Goal: Task Accomplishment & Management: Manage account settings

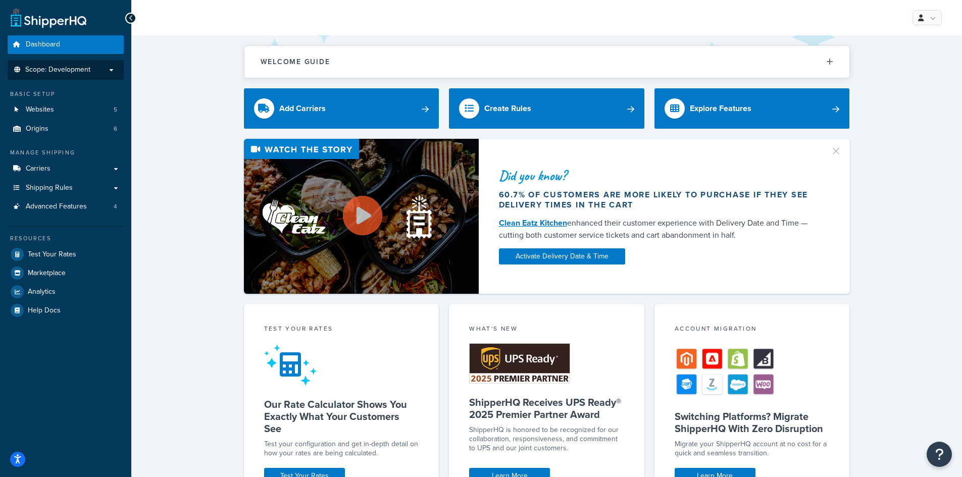
click at [88, 66] on span "Scope: Development" at bounding box center [57, 70] width 65 height 9
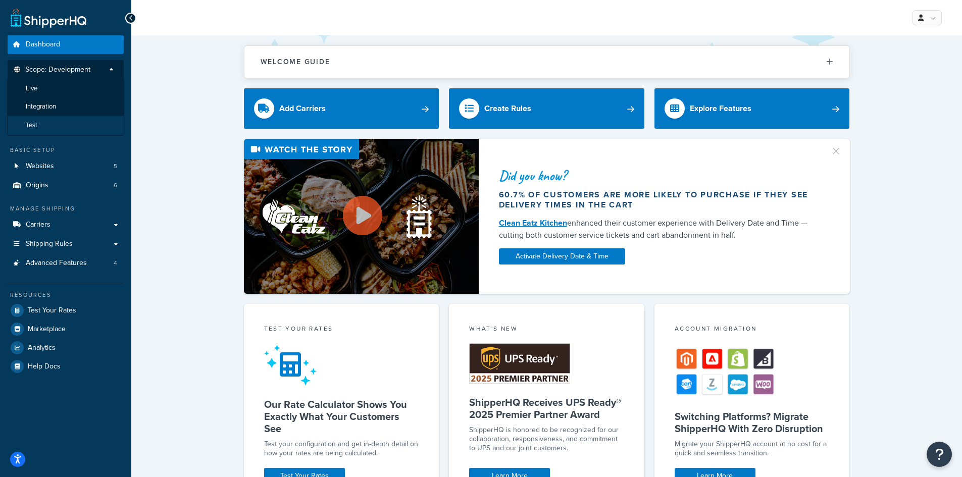
click at [69, 124] on li "Test" at bounding box center [65, 125] width 117 height 19
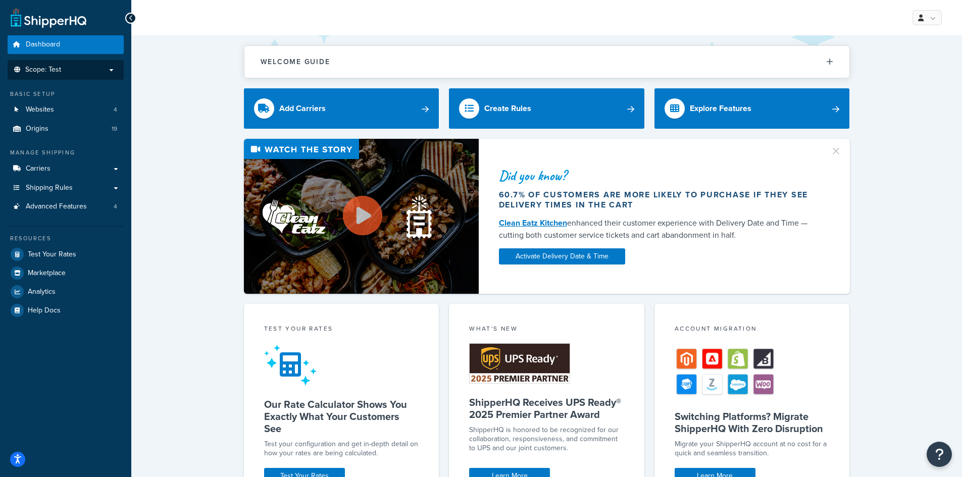
click at [166, 93] on div "Welcome Guide ShipperHQ: An Overview Carrier Setup Shipping Rules Overview Comm…" at bounding box center [546, 396] width 831 height 723
click at [88, 209] on link "Advanced Features 4" at bounding box center [66, 206] width 116 height 19
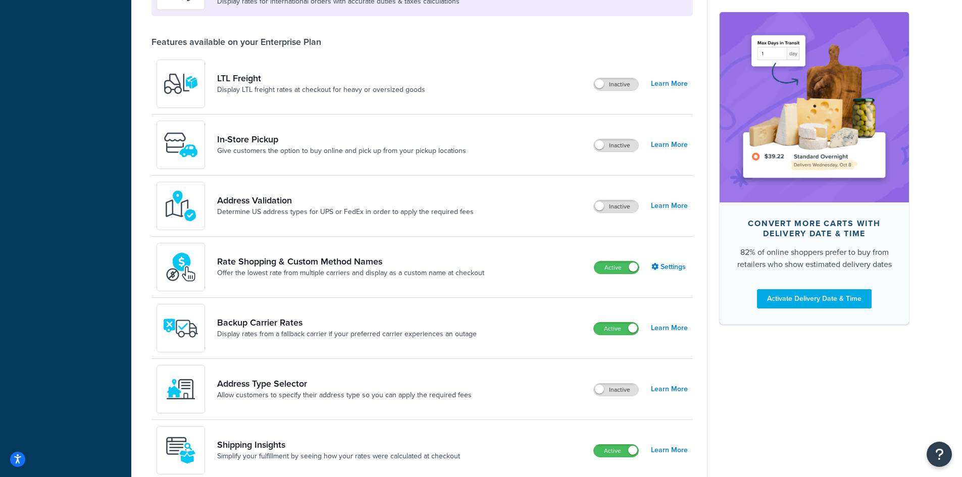
scroll to position [353, 0]
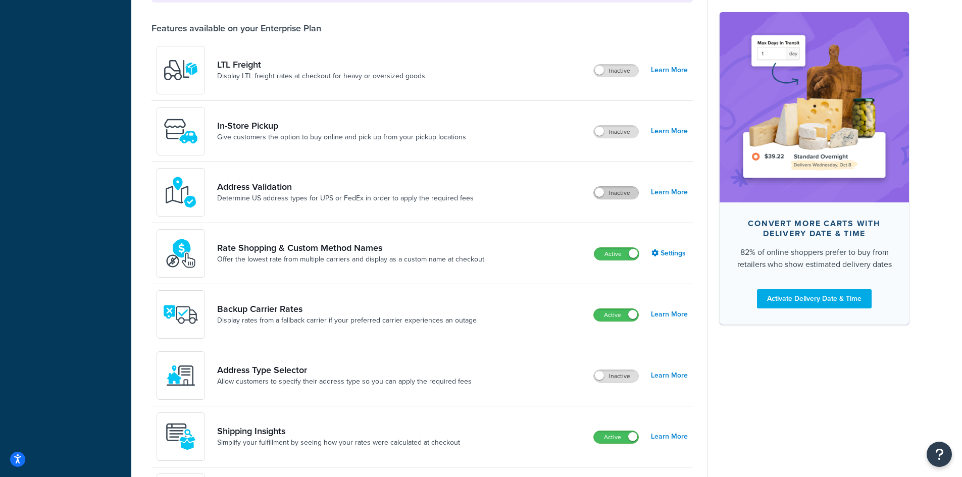
click at [606, 195] on label "Inactive" at bounding box center [616, 193] width 44 height 12
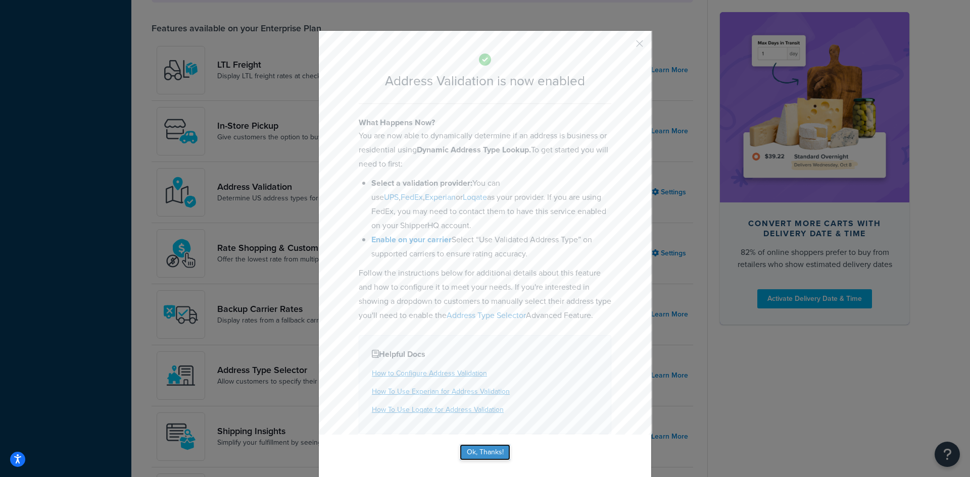
click at [485, 461] on button "Ok, Thanks!" at bounding box center [485, 452] width 50 height 16
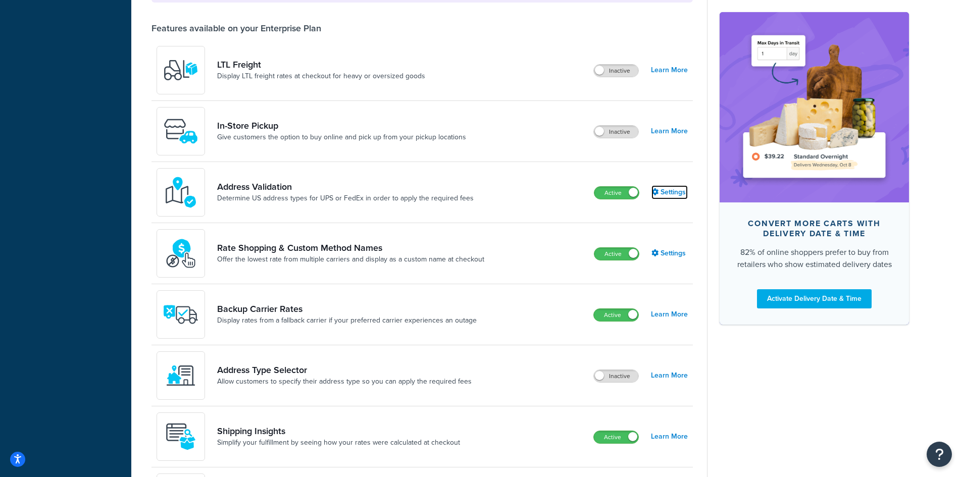
click at [667, 189] on link "Settings" at bounding box center [669, 192] width 36 height 14
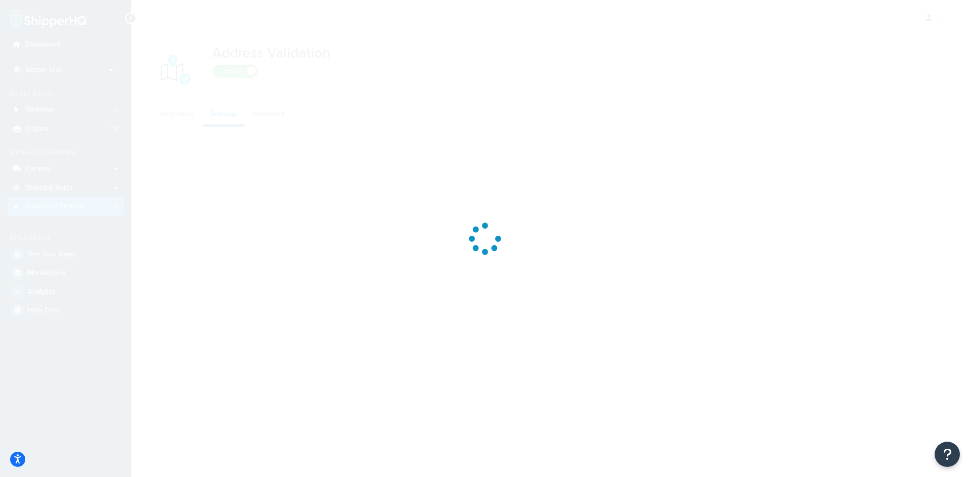
select select "125521"
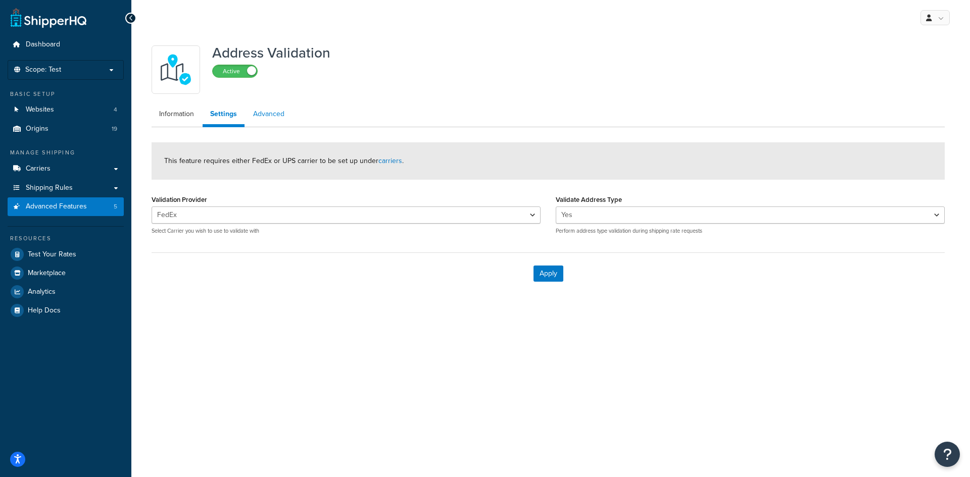
click at [269, 124] on link "Advanced" at bounding box center [268, 114] width 46 height 20
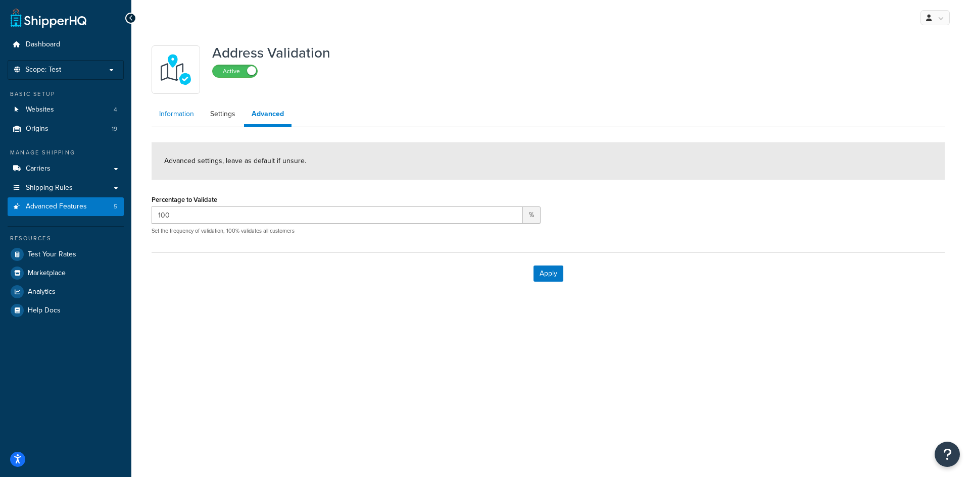
click at [181, 114] on link "Information" at bounding box center [176, 114] width 50 height 20
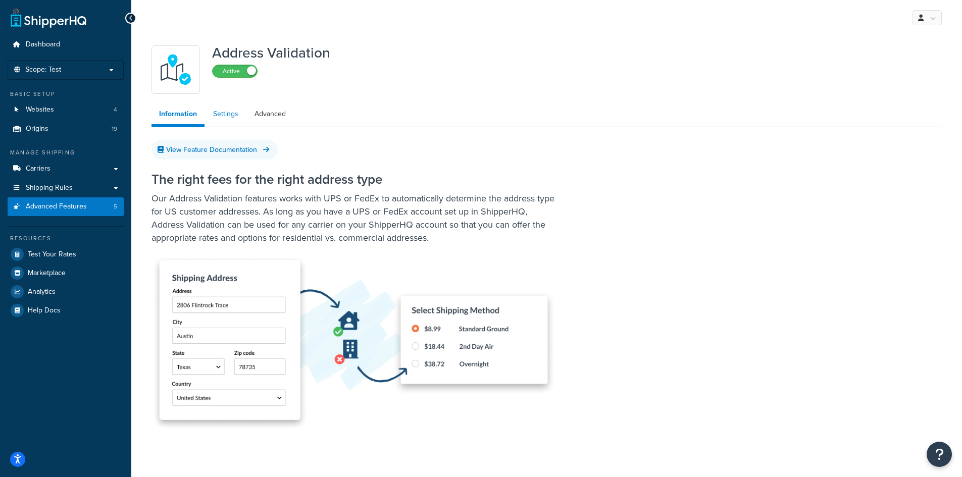
click at [225, 114] on link "Settings" at bounding box center [226, 114] width 40 height 20
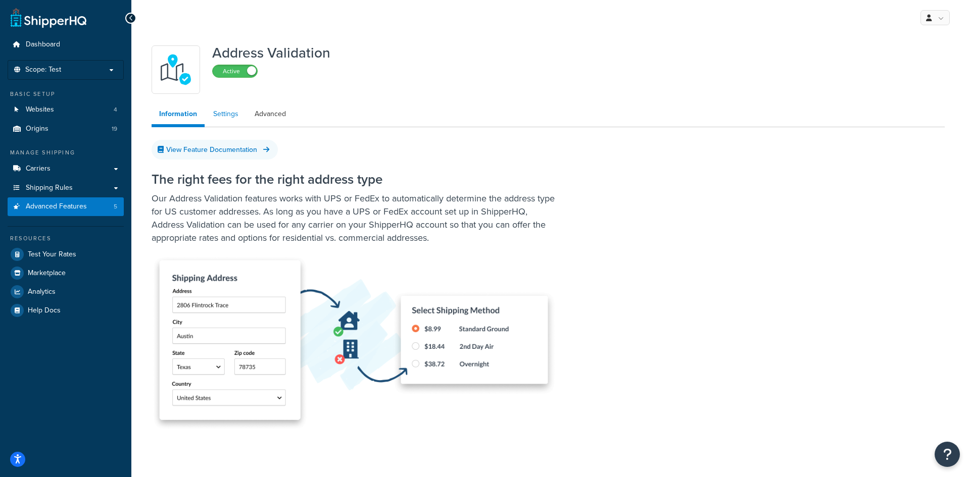
select select "125521"
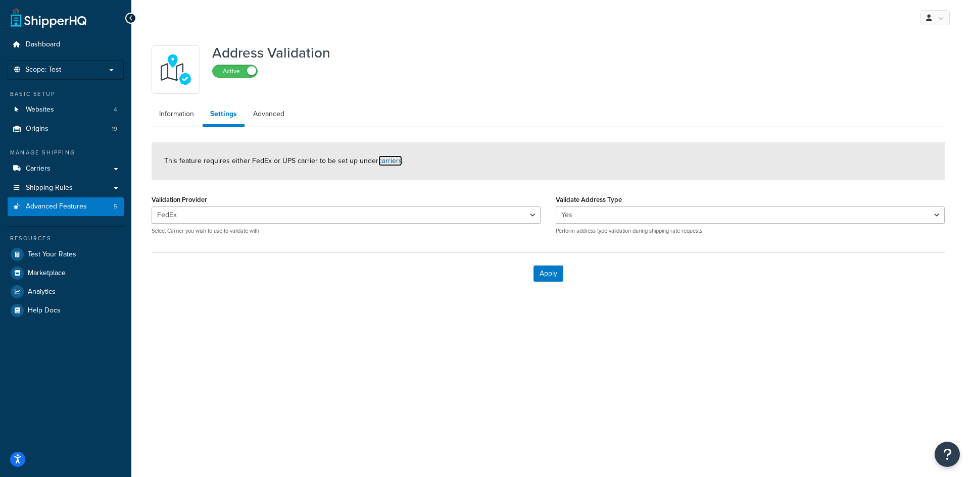
click at [385, 163] on link "carriers" at bounding box center [390, 161] width 24 height 11
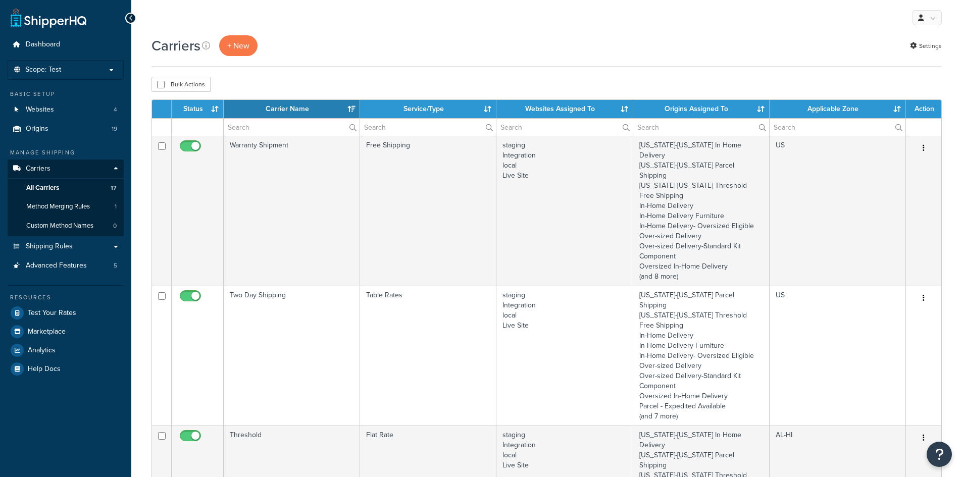
select select "15"
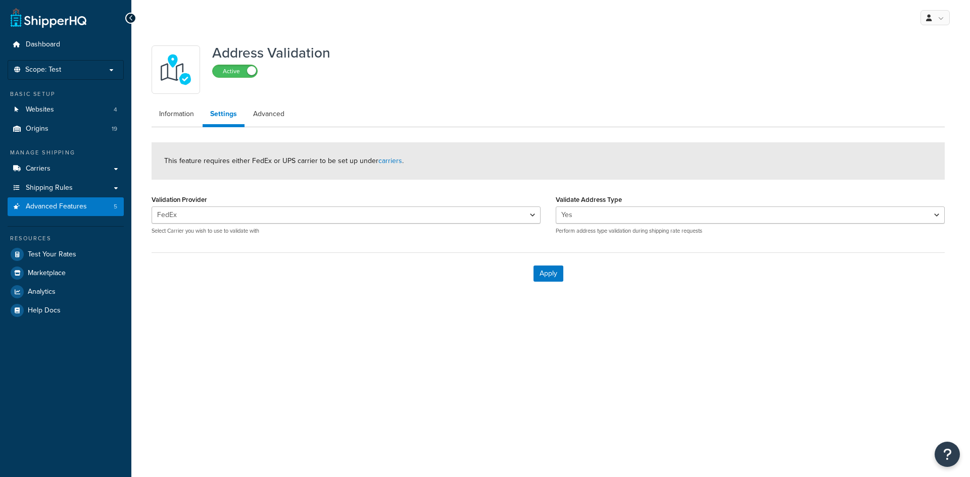
select select "125521"
click at [384, 162] on link "carriers" at bounding box center [390, 161] width 24 height 11
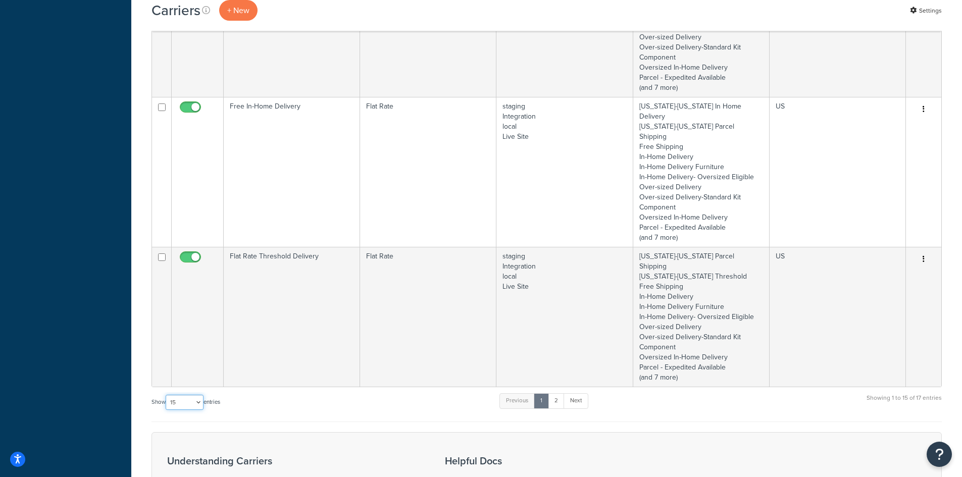
click at [189, 395] on select "10 15 25 50 100" at bounding box center [185, 402] width 38 height 15
select select "50"
click at [167, 410] on select "10 15 25 50 100" at bounding box center [185, 402] width 38 height 15
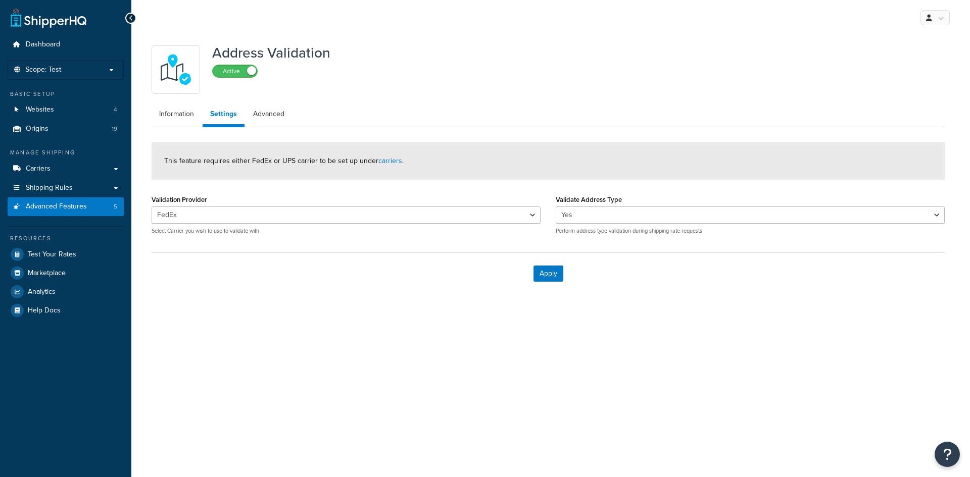
select select "125521"
click at [186, 116] on link "Information" at bounding box center [176, 114] width 50 height 20
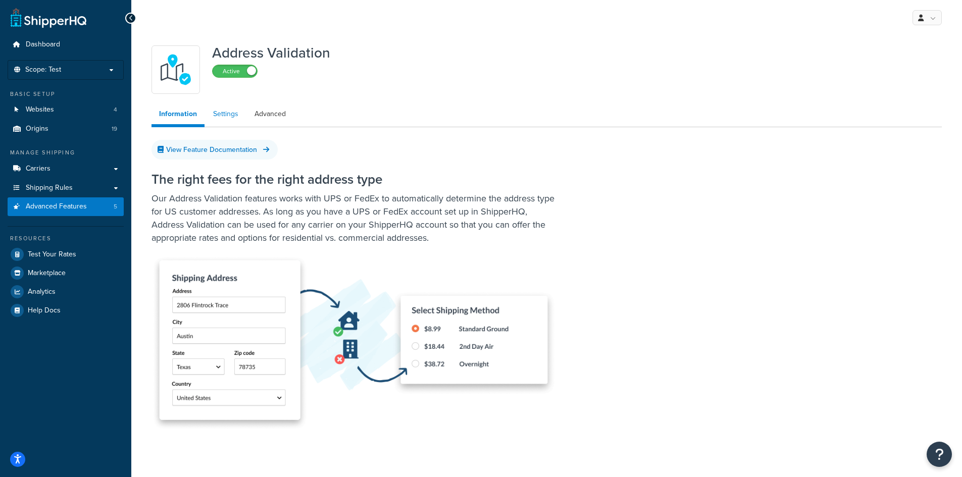
click at [233, 107] on link "Settings" at bounding box center [226, 114] width 40 height 20
select select "125521"
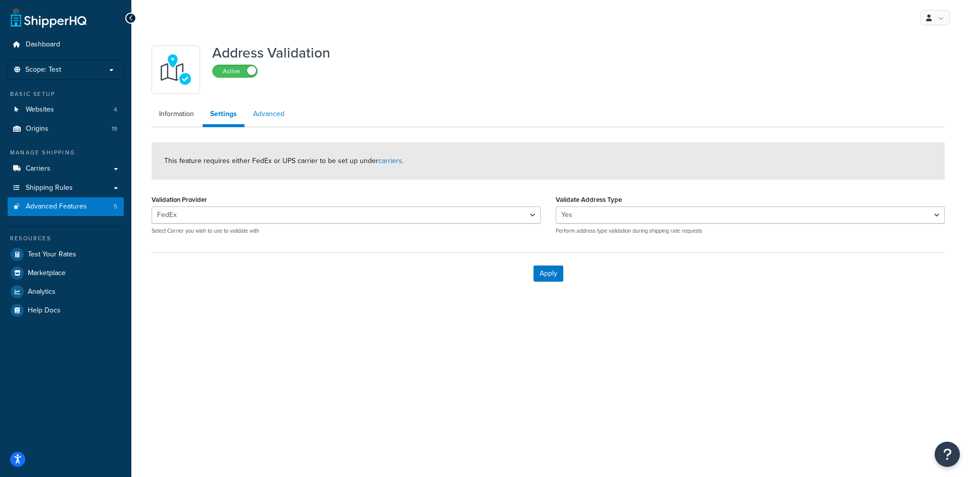
click at [272, 113] on link "Advanced" at bounding box center [268, 114] width 46 height 20
click at [225, 114] on link "Settings" at bounding box center [222, 114] width 40 height 20
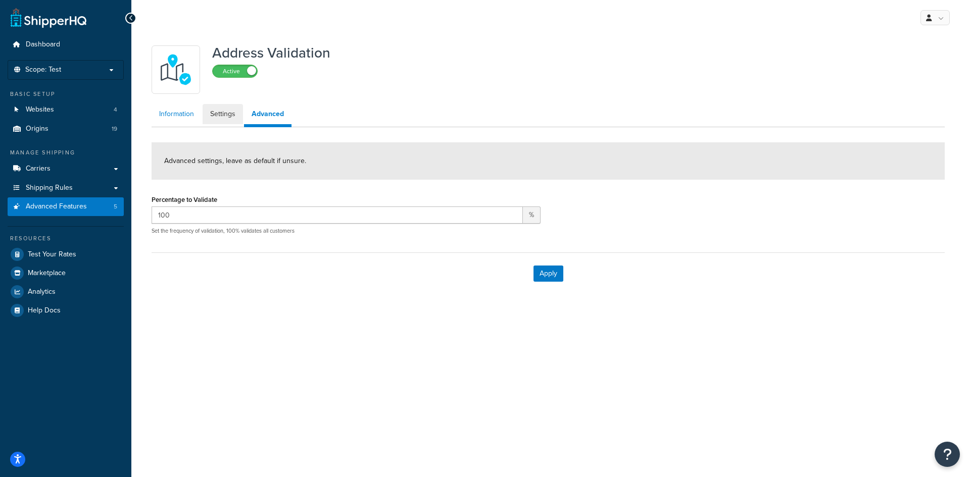
select select "125521"
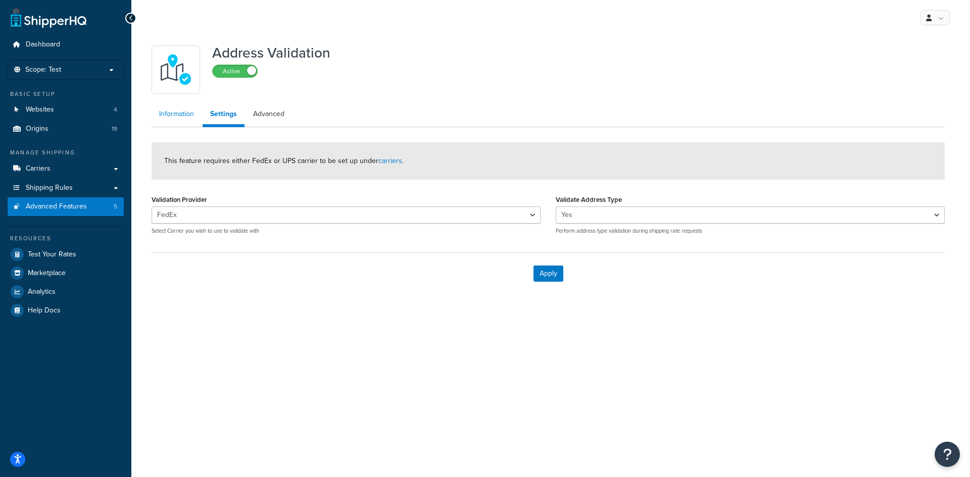
click at [179, 117] on link "Information" at bounding box center [176, 114] width 50 height 20
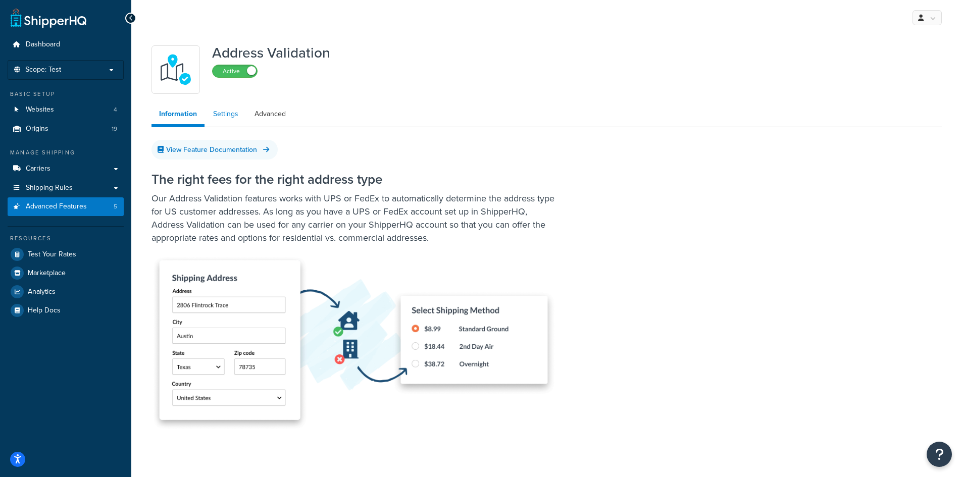
click at [227, 123] on link "Settings" at bounding box center [226, 114] width 40 height 20
select select "125521"
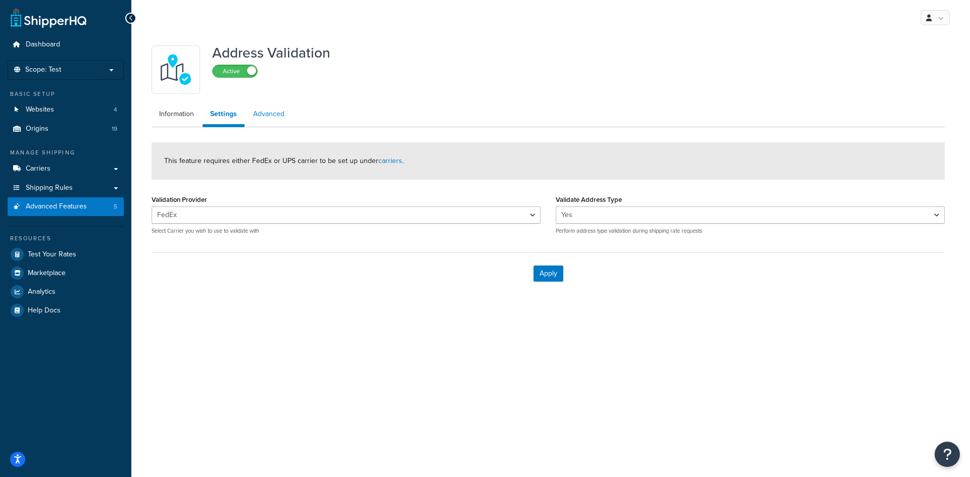
click at [273, 113] on link "Advanced" at bounding box center [268, 114] width 46 height 20
click at [227, 113] on link "Settings" at bounding box center [222, 114] width 40 height 20
select select "125521"
click at [354, 107] on ul "Information Settings Advanced" at bounding box center [547, 115] width 793 height 23
click at [541, 82] on div "Address Validation Active" at bounding box center [547, 69] width 793 height 48
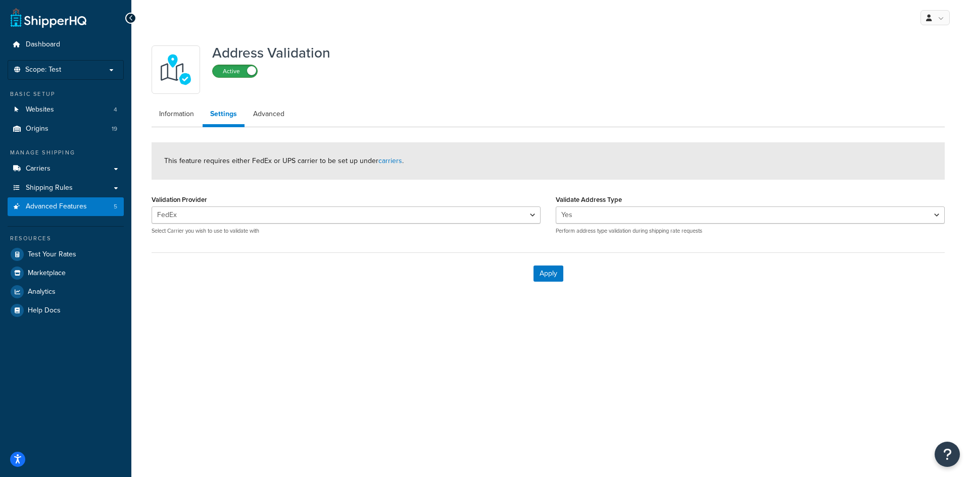
click at [244, 73] on label "Active" at bounding box center [235, 71] width 44 height 12
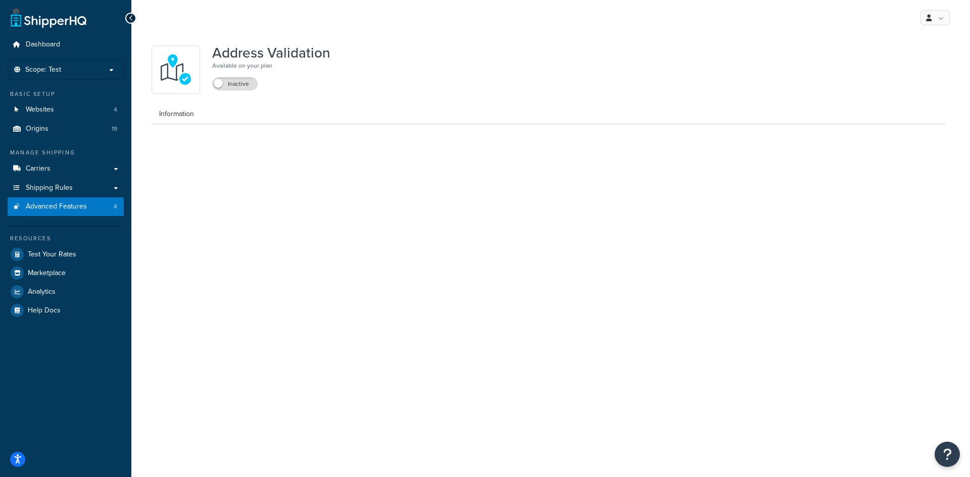
click at [527, 49] on div "Address Validation Available on your plan Inactive" at bounding box center [547, 69] width 793 height 48
